Goal: Navigation & Orientation: Find specific page/section

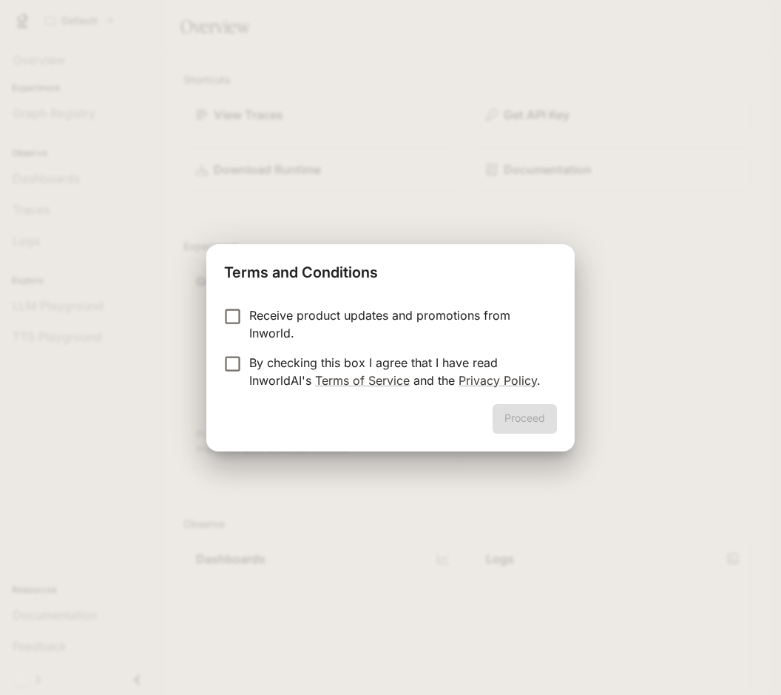
click at [305, 308] on p "Receive product updates and promotions from Inworld." at bounding box center [397, 324] width 296 height 36
click at [249, 365] on p "By checking this box I agree that I have read InworldAI's Terms of Service and …" at bounding box center [397, 372] width 296 height 36
click at [530, 414] on button "Proceed" at bounding box center [525, 419] width 64 height 30
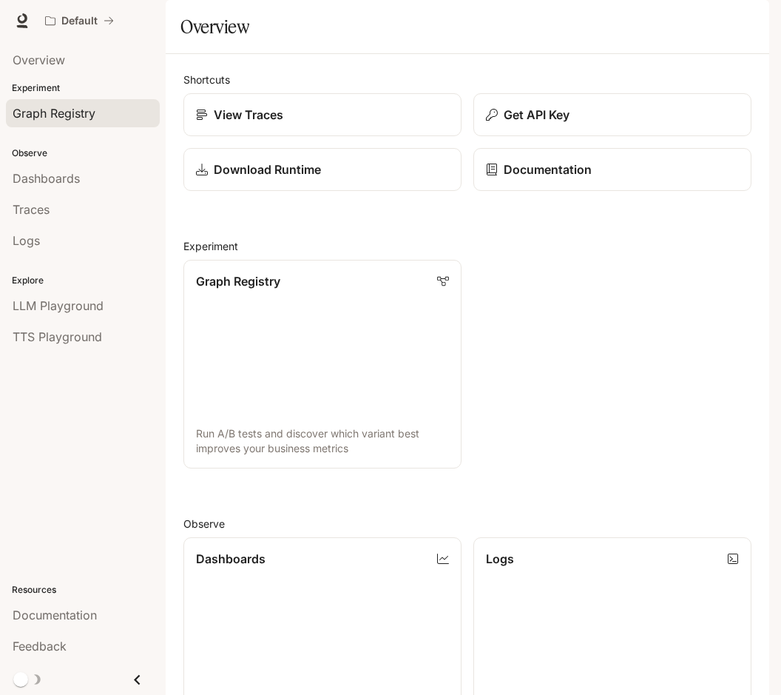
click at [59, 115] on span "Graph Registry" at bounding box center [54, 113] width 83 height 18
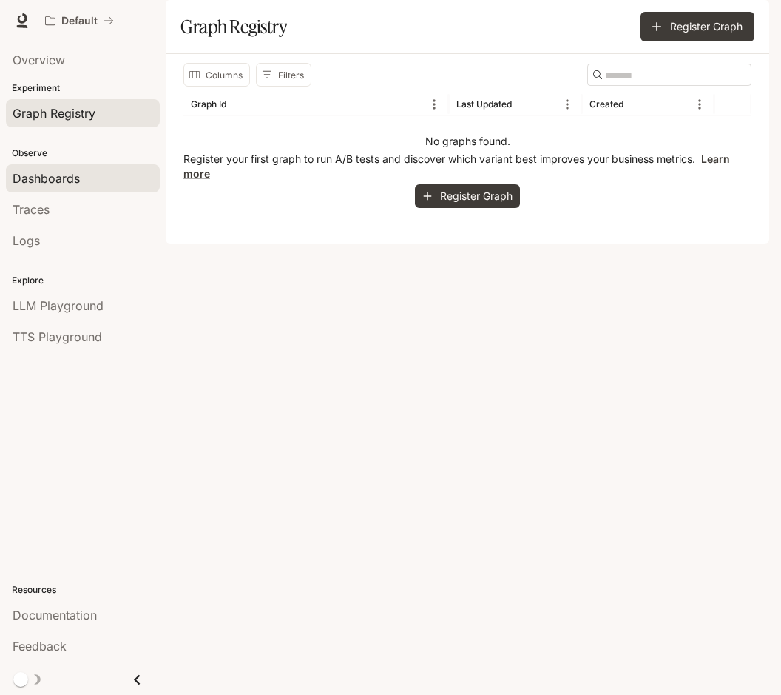
click at [51, 167] on link "Dashboards" at bounding box center [83, 178] width 154 height 28
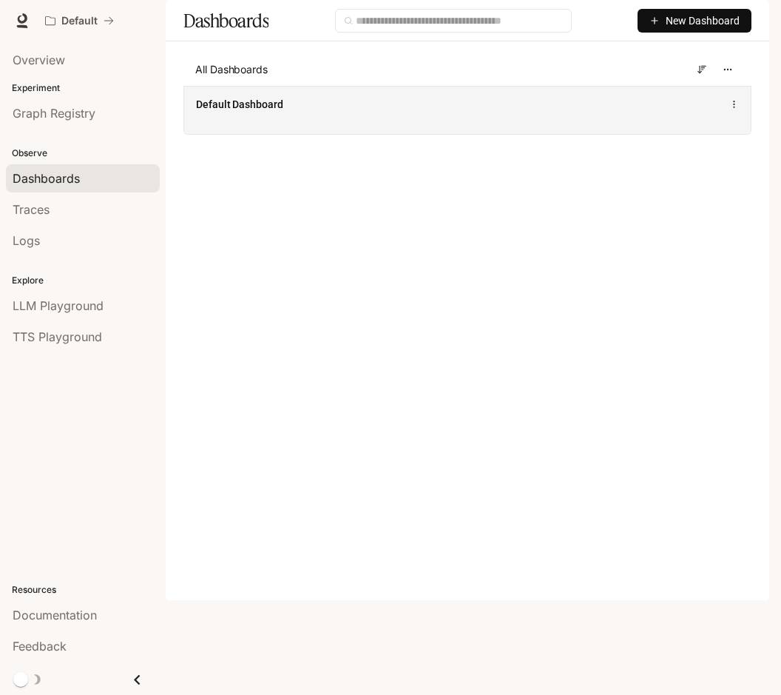
click at [251, 112] on span "Default Dashboard" at bounding box center [239, 104] width 87 height 15
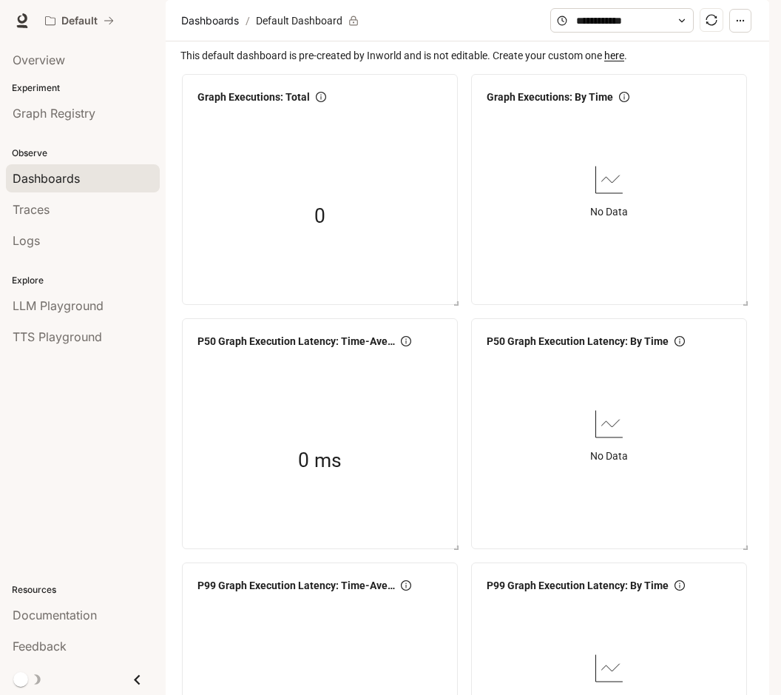
scroll to position [1110, 0]
click at [89, 304] on span "LLM Playground" at bounding box center [58, 306] width 91 height 18
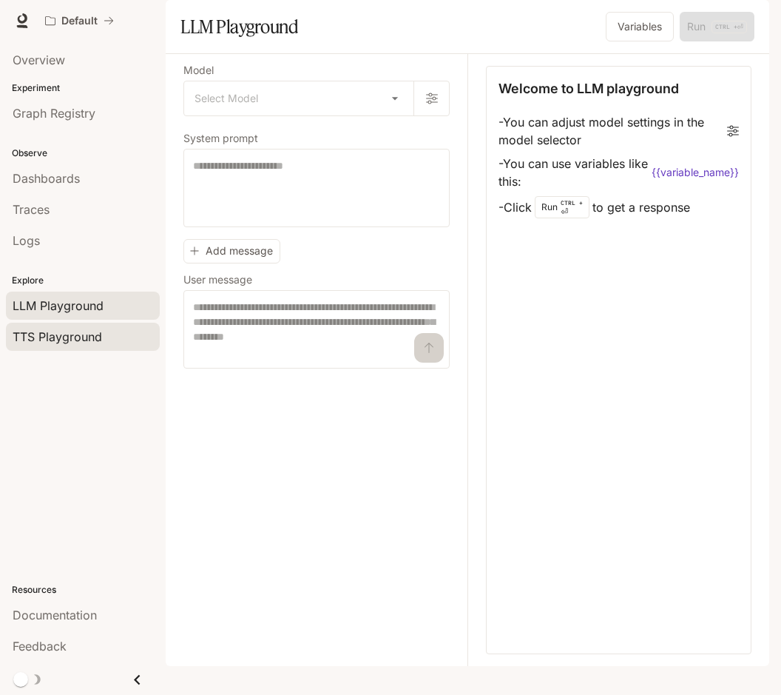
click at [87, 334] on span "TTS Playground" at bounding box center [58, 337] width 90 height 18
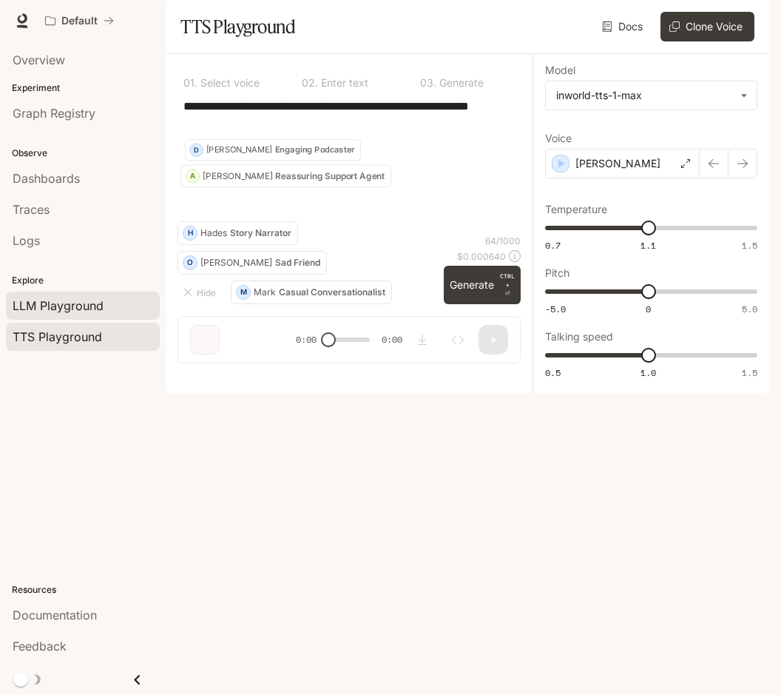
click at [96, 298] on span "LLM Playground" at bounding box center [58, 306] width 91 height 18
